Goal: Book appointment/travel/reservation

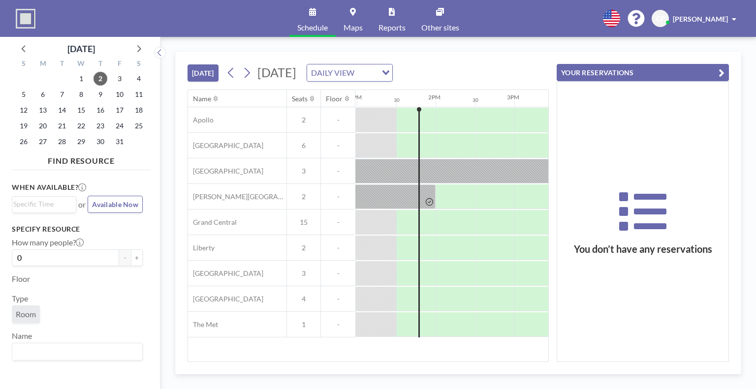
scroll to position [0, 1023]
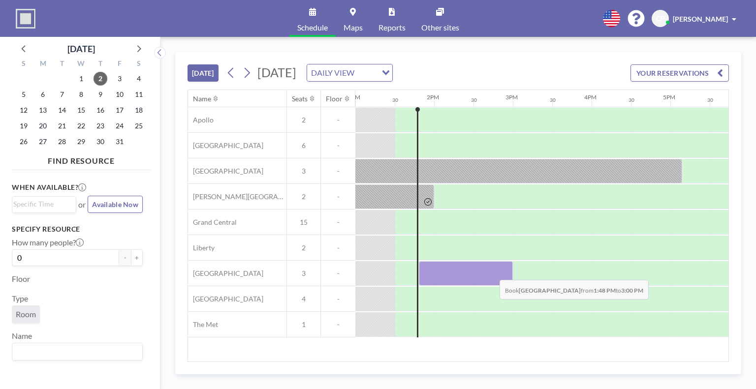
drag, startPoint x: 420, startPoint y: 275, endPoint x: 491, endPoint y: 272, distance: 71.9
click at [491, 272] on div at bounding box center [466, 273] width 94 height 25
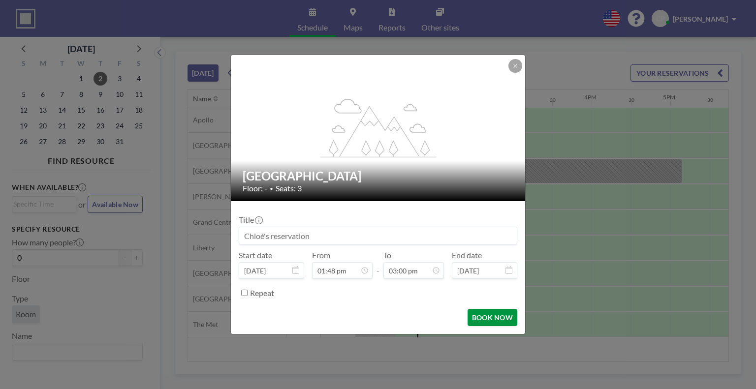
scroll to position [525, 0]
click at [484, 322] on button "BOOK NOW" at bounding box center [492, 317] width 50 height 17
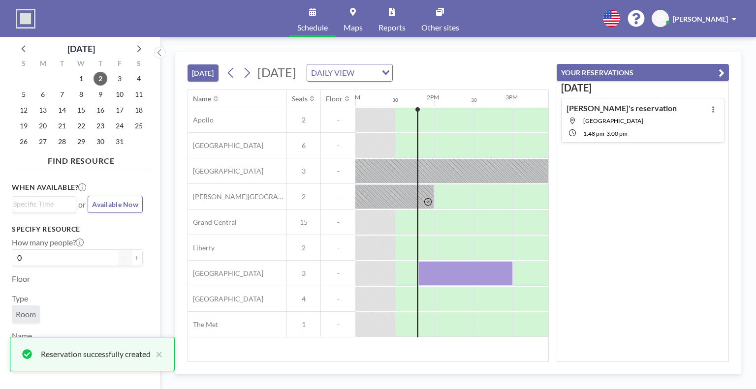
drag, startPoint x: 720, startPoint y: 76, endPoint x: 675, endPoint y: 72, distance: 45.4
click at [720, 75] on icon "button" at bounding box center [721, 73] width 6 height 12
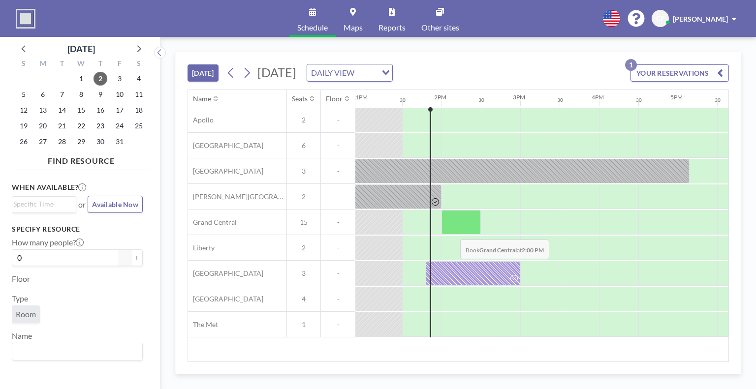
scroll to position [0, 1023]
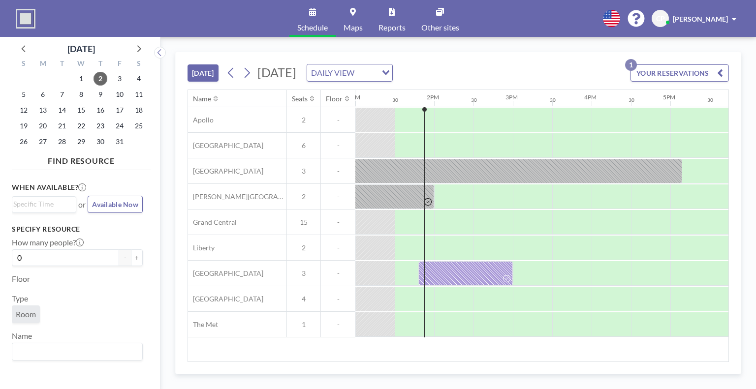
click at [408, 275] on div at bounding box center [414, 273] width 39 height 24
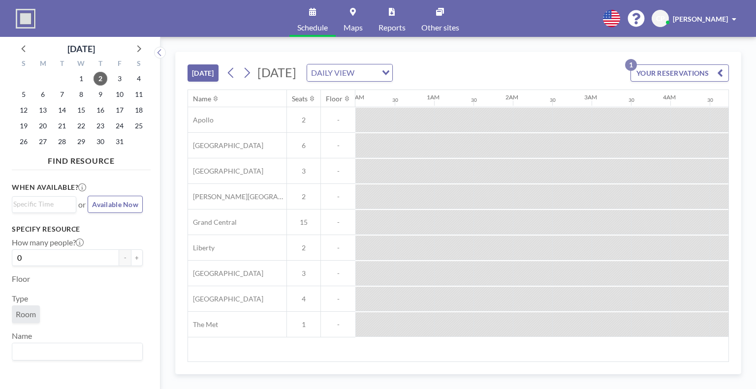
scroll to position [0, 1023]
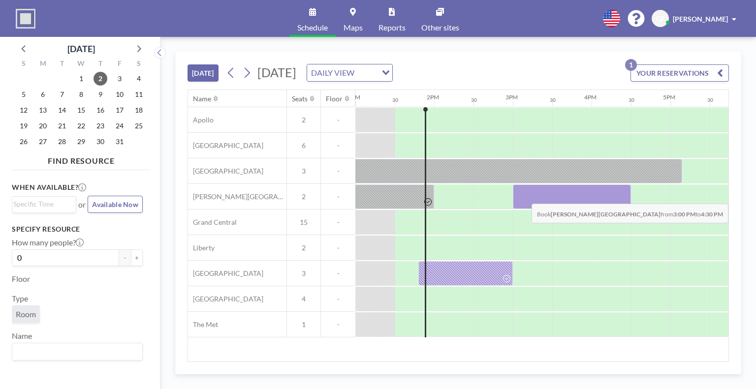
drag, startPoint x: 521, startPoint y: 197, endPoint x: 604, endPoint y: 196, distance: 83.6
click at [604, 196] on div at bounding box center [572, 196] width 118 height 25
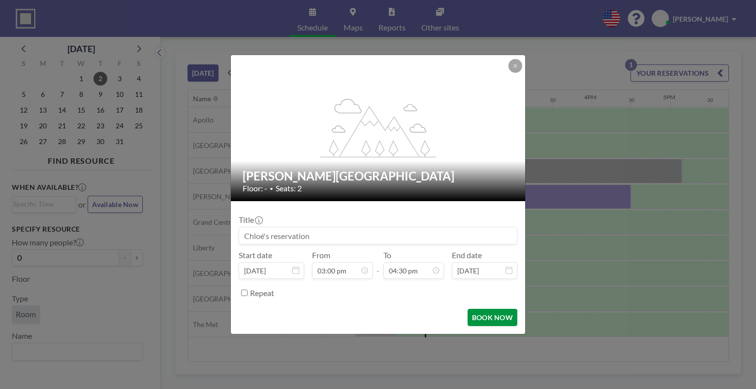
scroll to position [578, 0]
click at [500, 322] on button "BOOK NOW" at bounding box center [492, 317] width 50 height 17
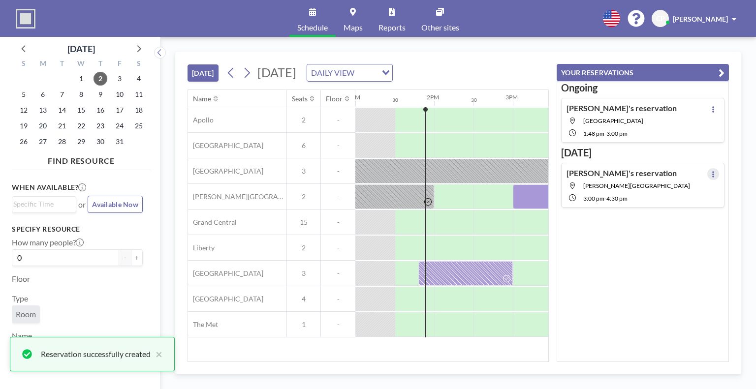
click at [710, 173] on button at bounding box center [713, 174] width 12 height 12
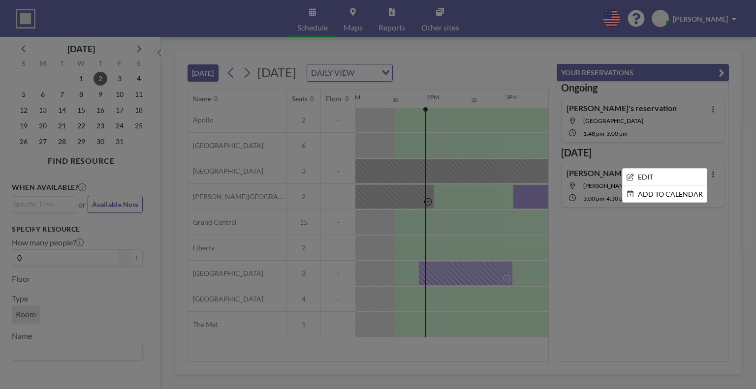
click at [635, 279] on div at bounding box center [378, 194] width 756 height 389
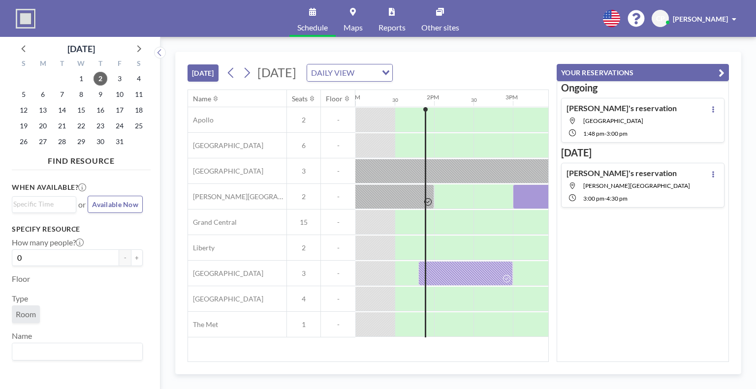
click at [722, 71] on icon "button" at bounding box center [721, 73] width 6 height 12
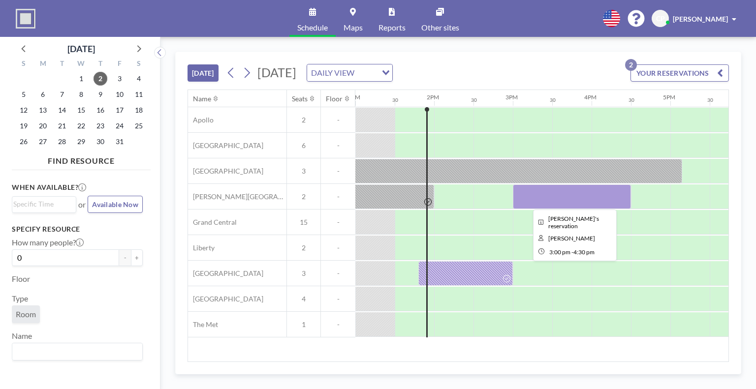
click at [588, 192] on div at bounding box center [572, 196] width 118 height 25
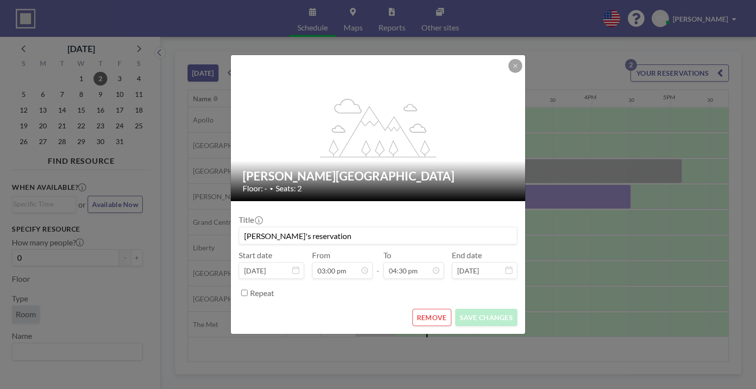
click at [431, 316] on button "REMOVE" at bounding box center [431, 317] width 39 height 17
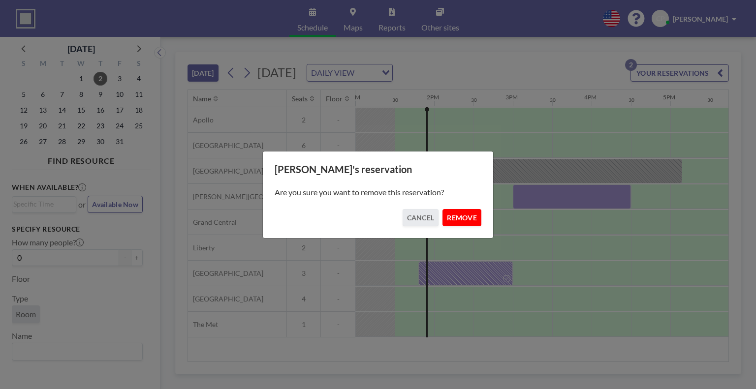
click at [474, 217] on button "REMOVE" at bounding box center [461, 217] width 39 height 17
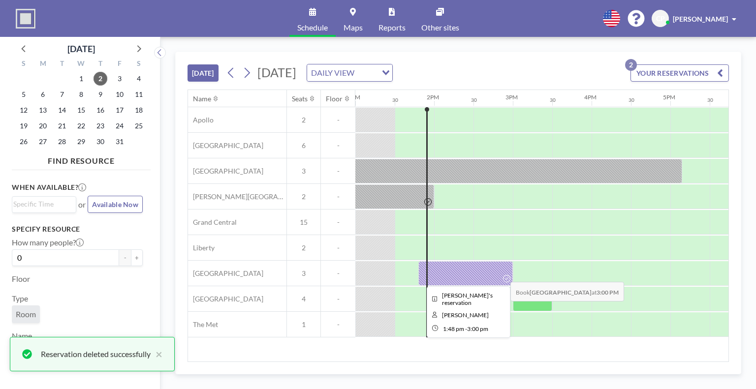
click at [502, 274] on div at bounding box center [506, 278] width 11 height 13
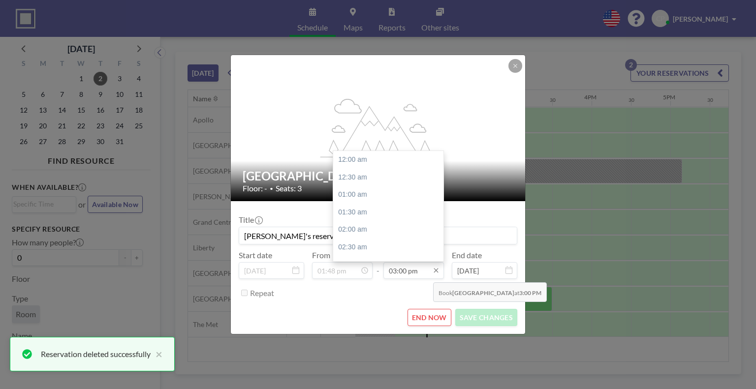
scroll to position [525, 0]
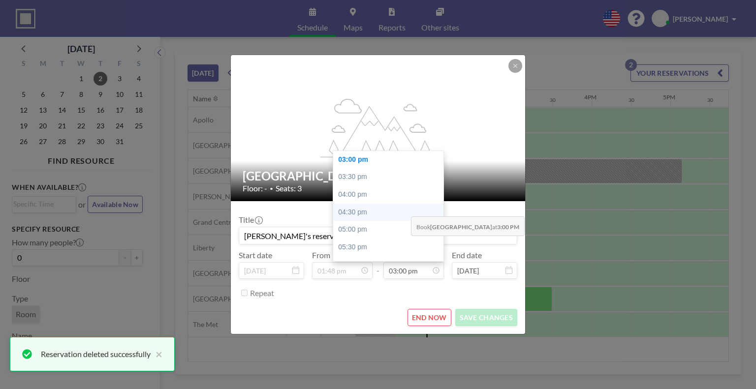
click at [403, 209] on div "04:30 pm" at bounding box center [390, 213] width 115 height 18
type input "04:30 pm"
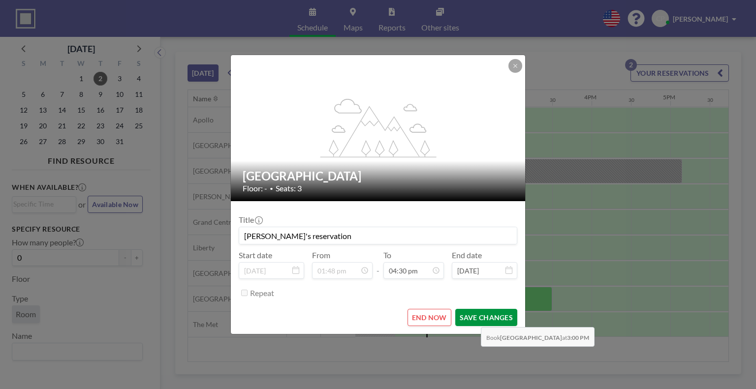
scroll to position [0, 0]
click at [473, 320] on button "SAVE CHANGES" at bounding box center [486, 317] width 62 height 17
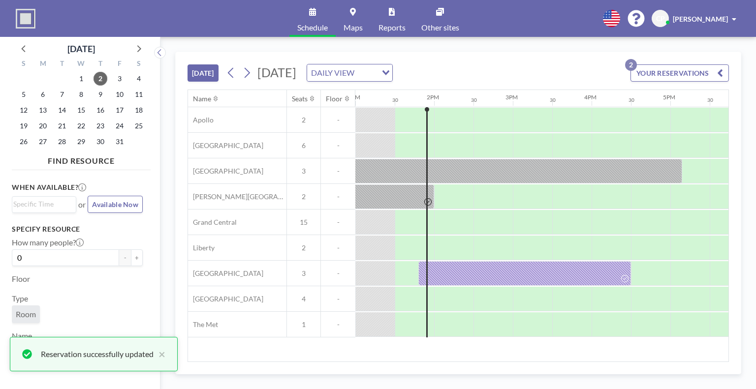
click at [717, 70] on icon "button" at bounding box center [720, 73] width 6 height 12
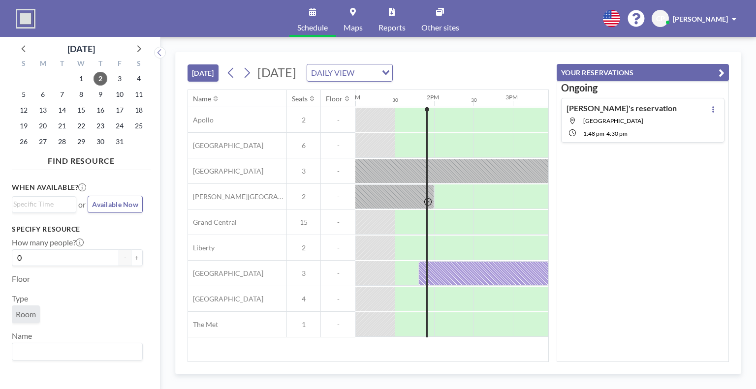
click at [720, 70] on icon "button" at bounding box center [721, 73] width 6 height 12
